Goal: Task Accomplishment & Management: Complete application form

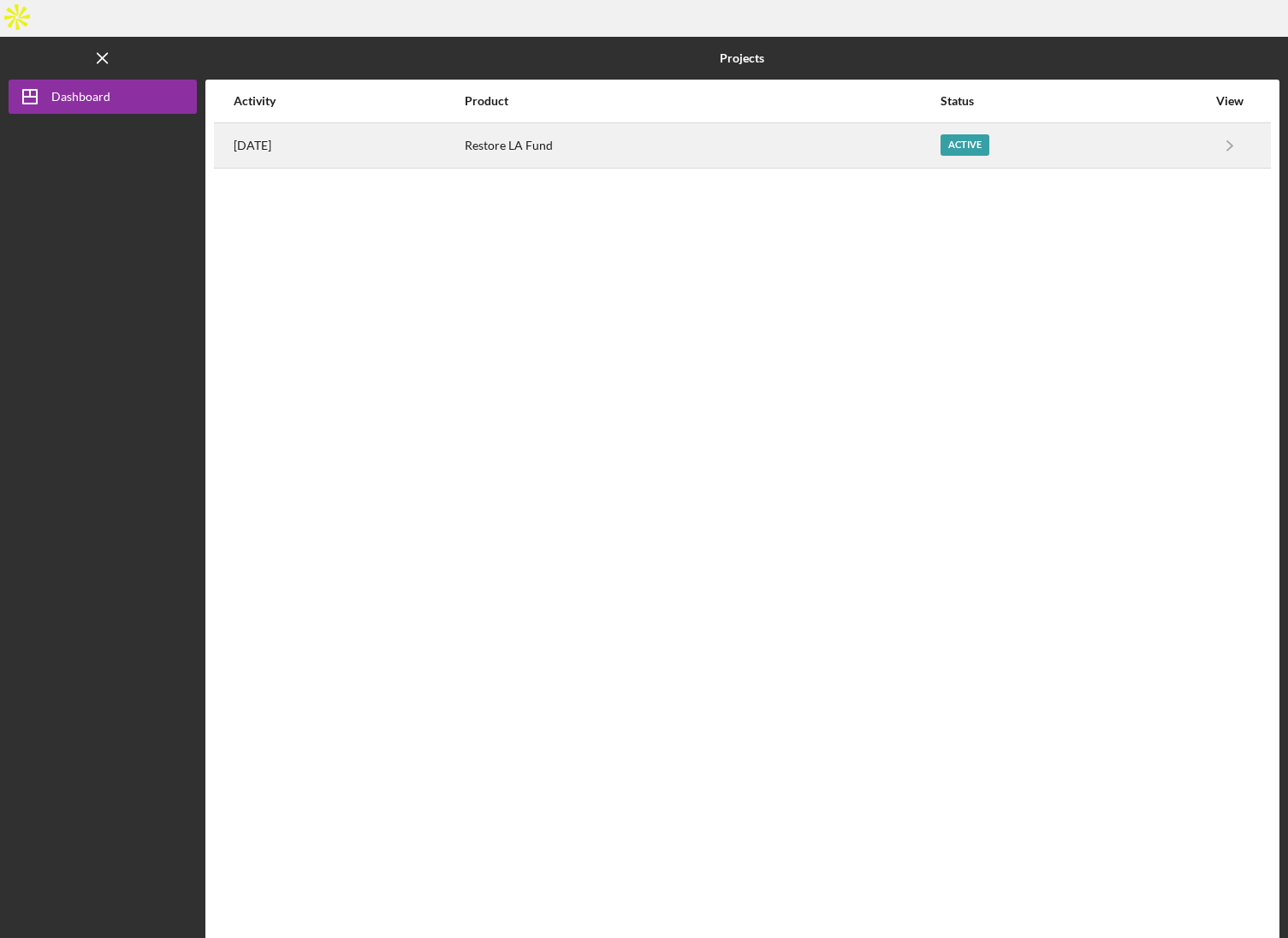
click at [990, 135] on div "Active" at bounding box center [965, 145] width 49 height 21
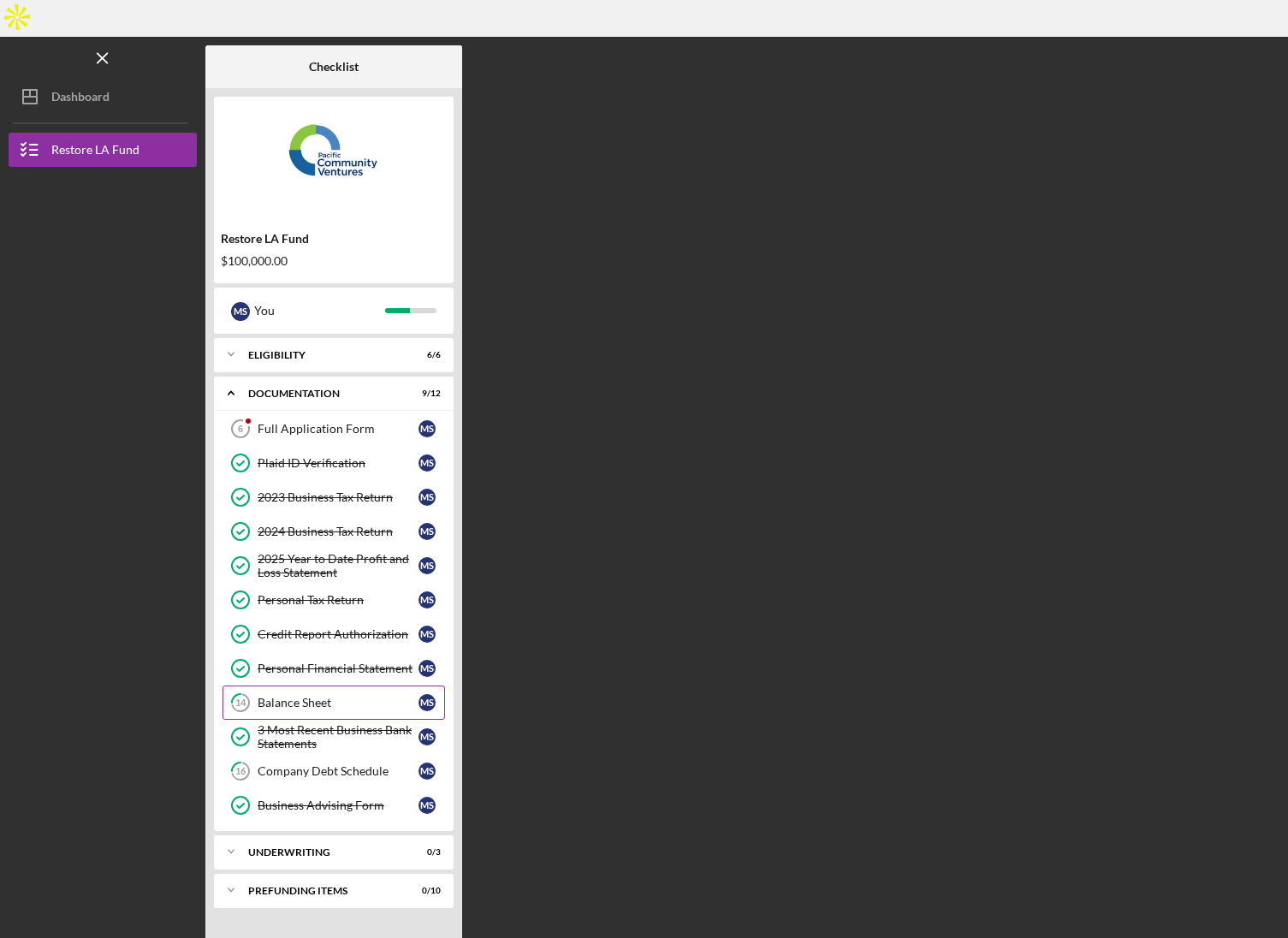
click at [291, 685] on link "14 Balance Sheet M S" at bounding box center [334, 702] width 223 height 34
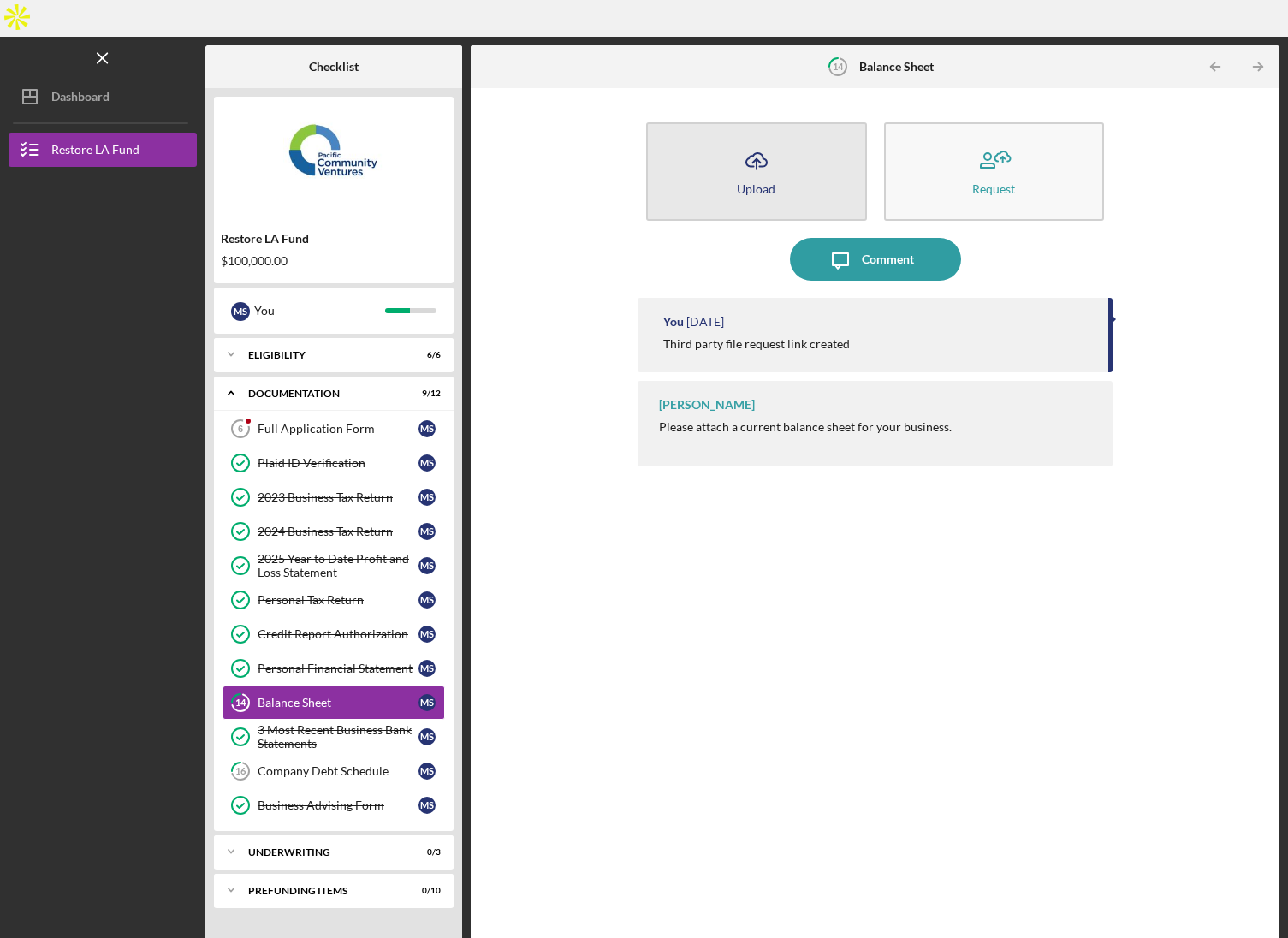
click at [768, 139] on icon "Icon/Upload" at bounding box center [757, 161] width 43 height 43
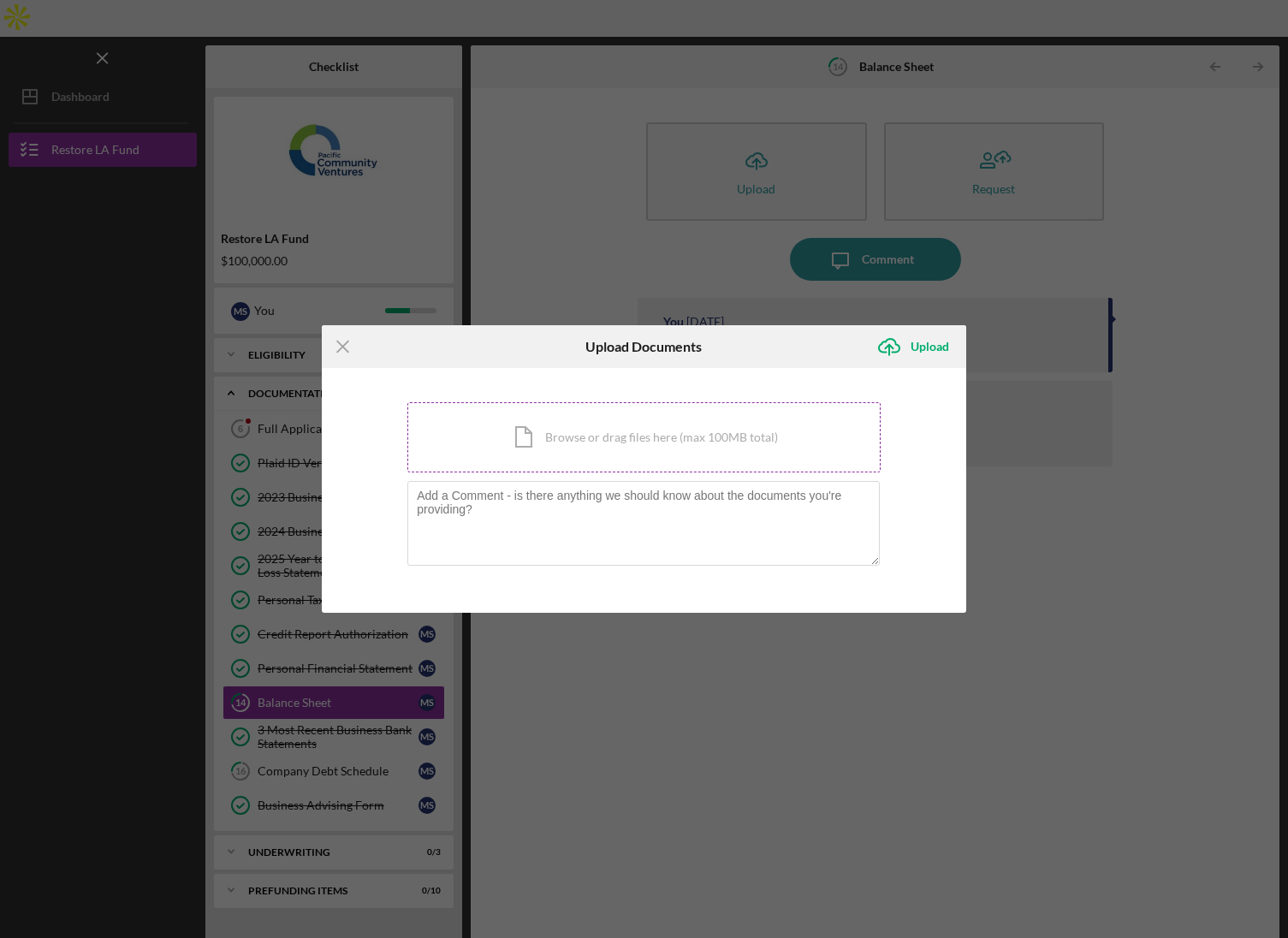
click at [594, 452] on div "Icon/Document Browse or drag files here (max 100MB total) Tap to choose files o…" at bounding box center [644, 437] width 474 height 71
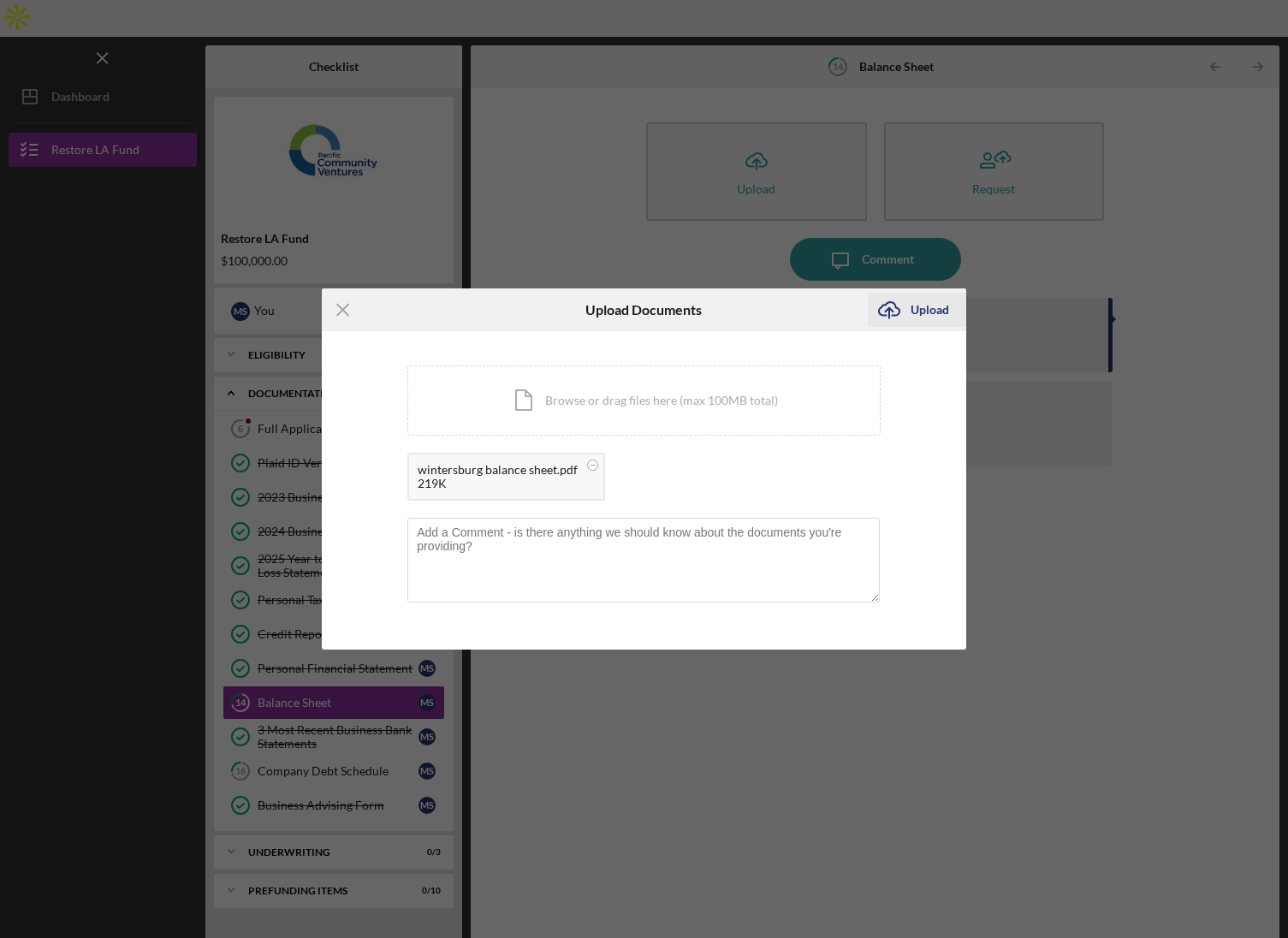
click at [931, 316] on div "Upload" at bounding box center [930, 309] width 38 height 34
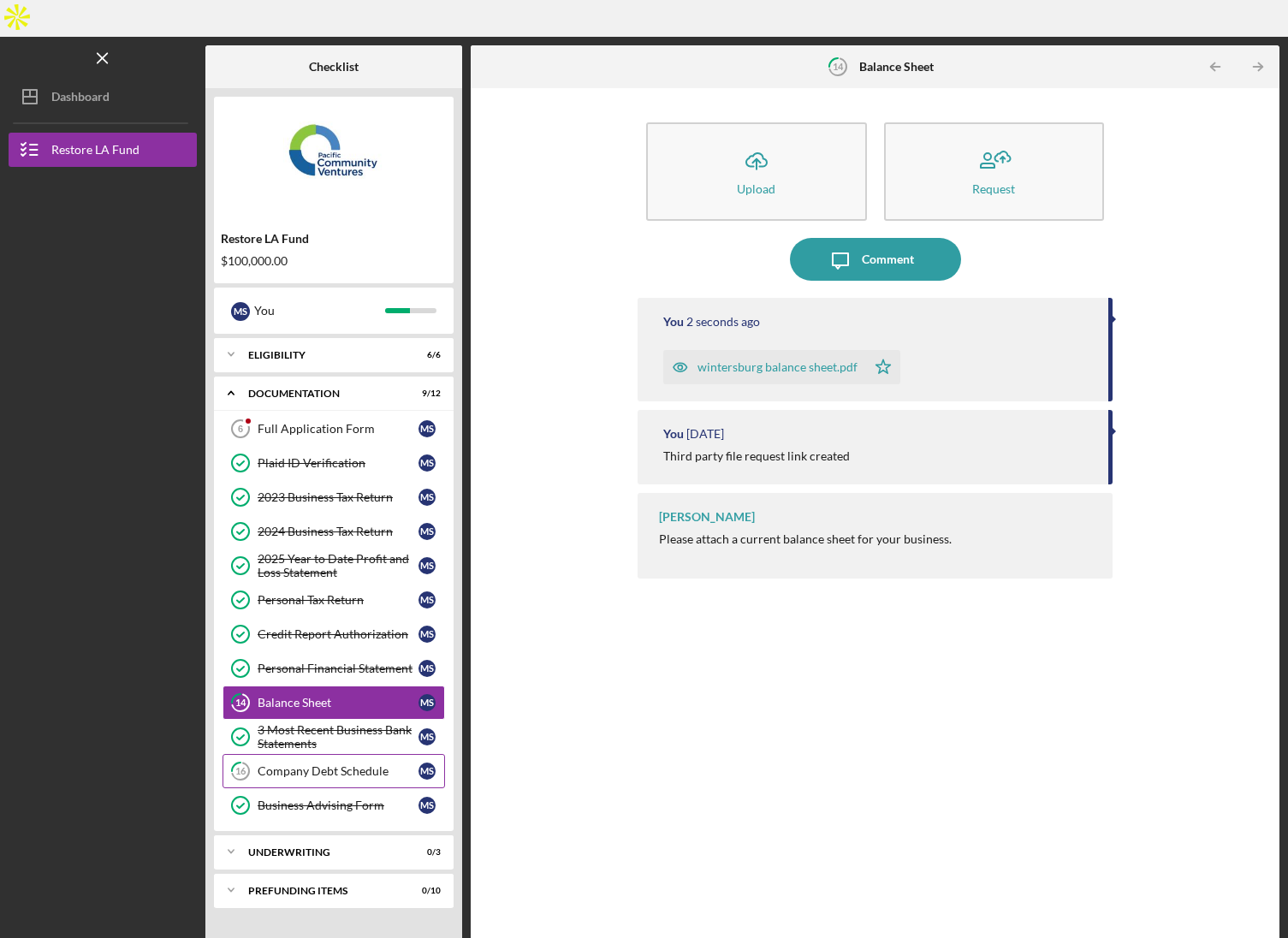
click at [334, 754] on link "16 Company Debt Schedule M S" at bounding box center [334, 771] width 223 height 34
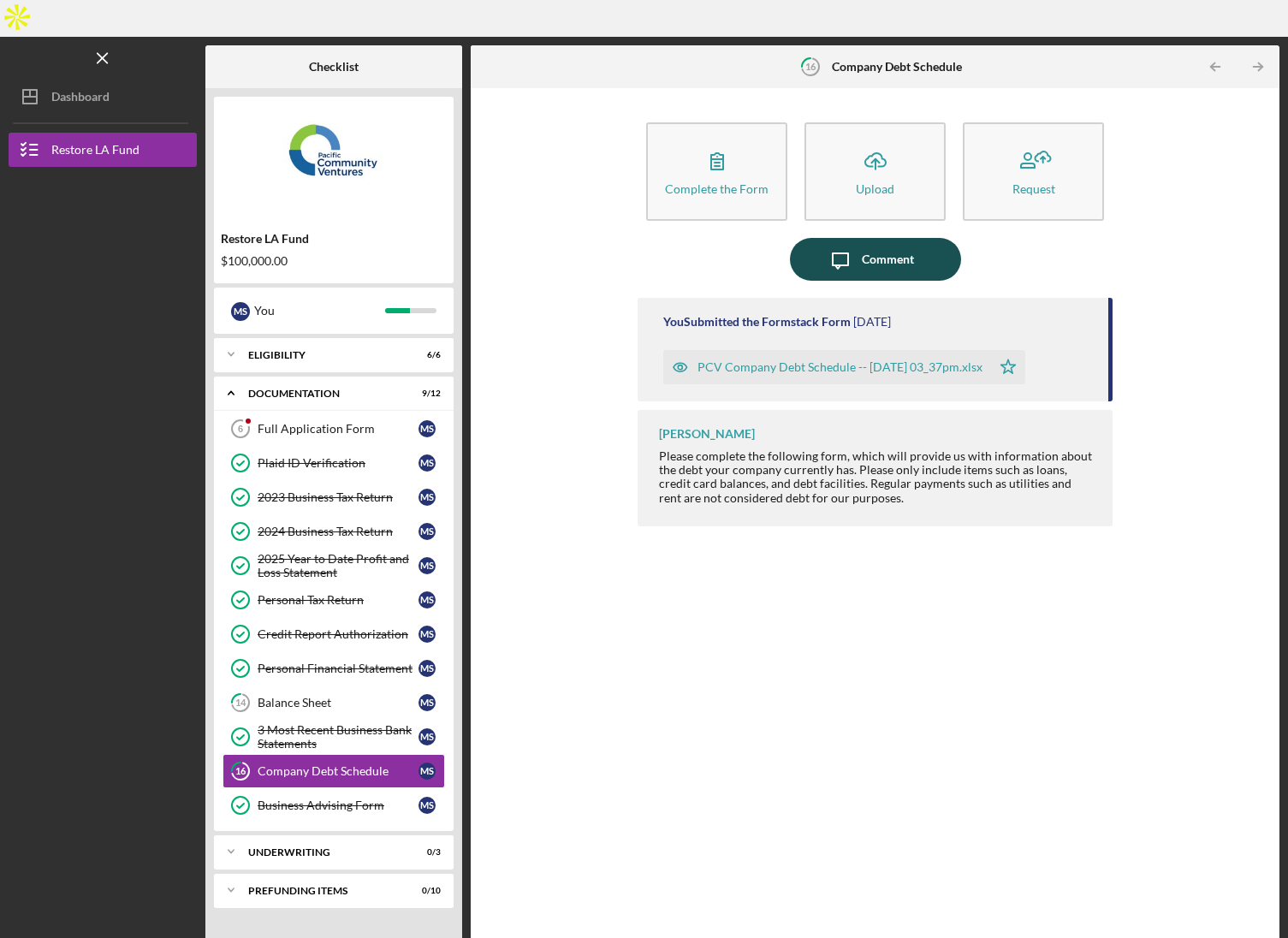
click at [886, 238] on div "Comment" at bounding box center [888, 259] width 52 height 43
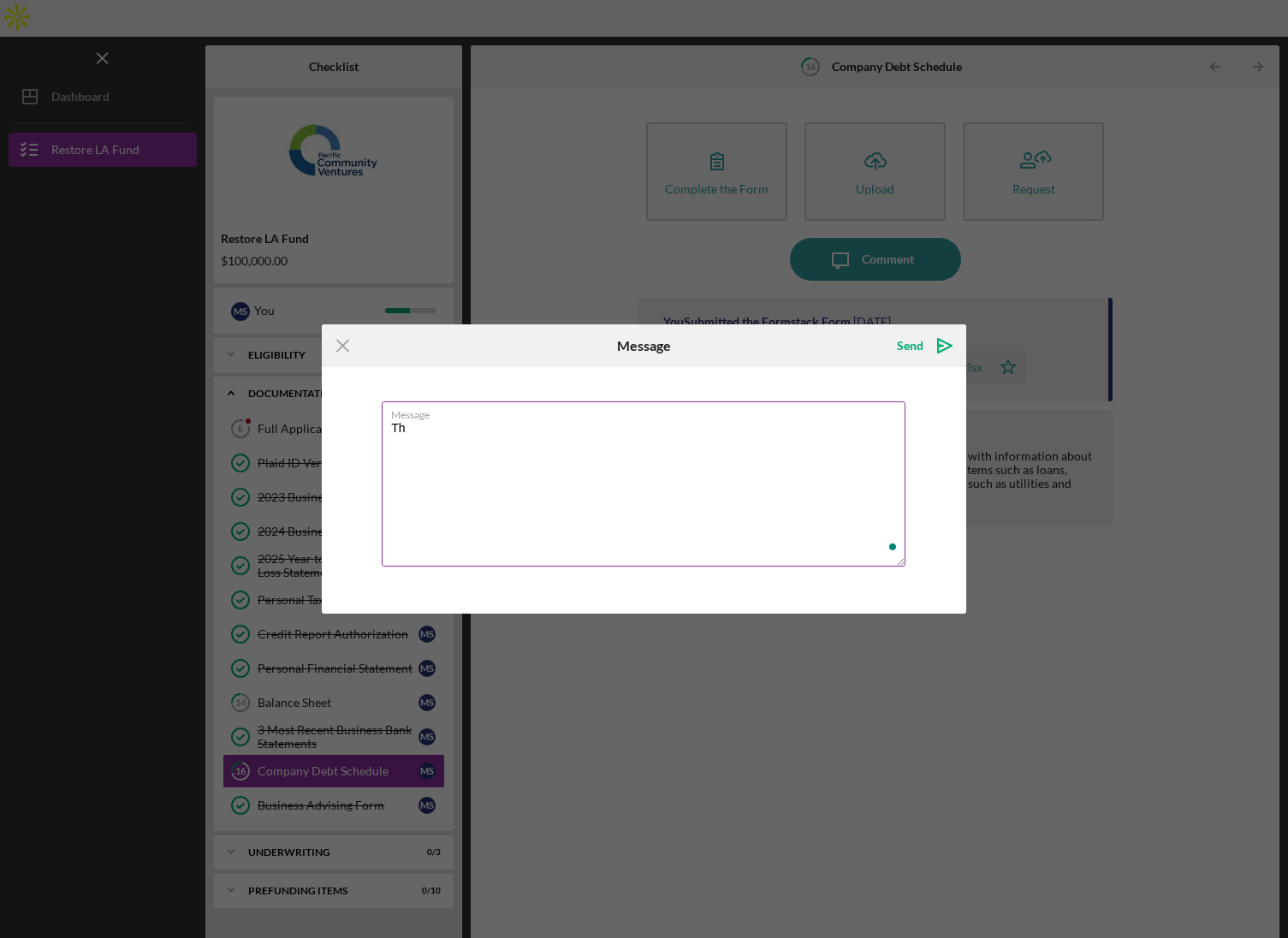
type textarea "T"
type textarea "Hi Let me know if this ok Also what else is need ?"
click at [914, 344] on div "Send" at bounding box center [910, 345] width 27 height 34
